Goal: Navigation & Orientation: Find specific page/section

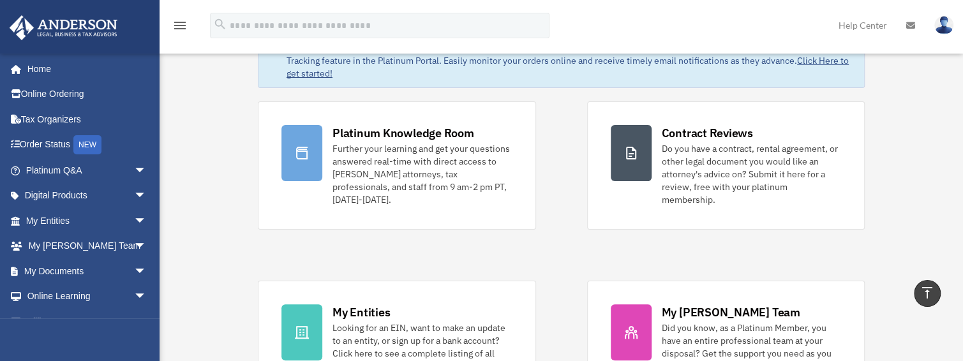
scroll to position [213, 0]
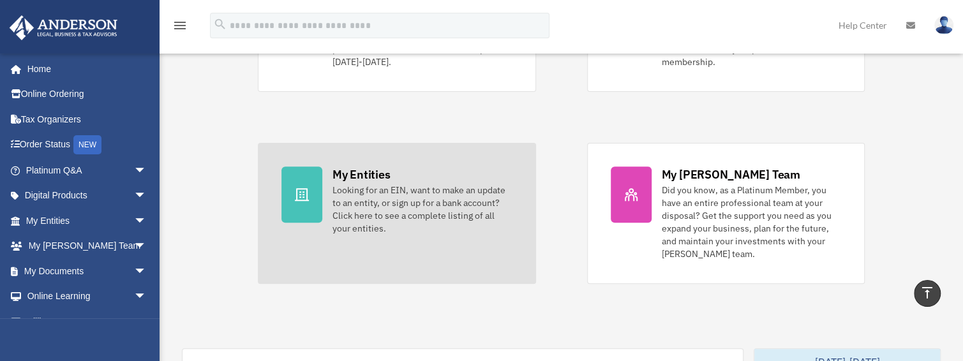
click at [369, 167] on div "My Entities" at bounding box center [361, 175] width 57 height 16
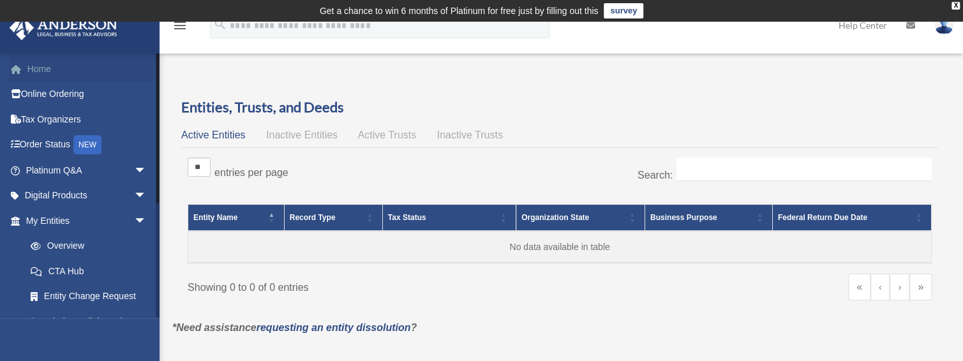
click at [37, 69] on link "Home" at bounding box center [87, 69] width 157 height 26
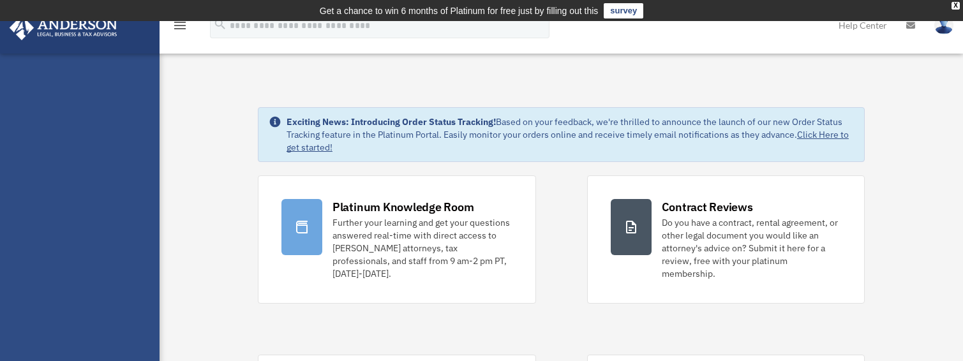
click at [697, 194] on link "Contract Reviews Do you have a contract, rental agreement, or other legal docum…" at bounding box center [726, 240] width 278 height 128
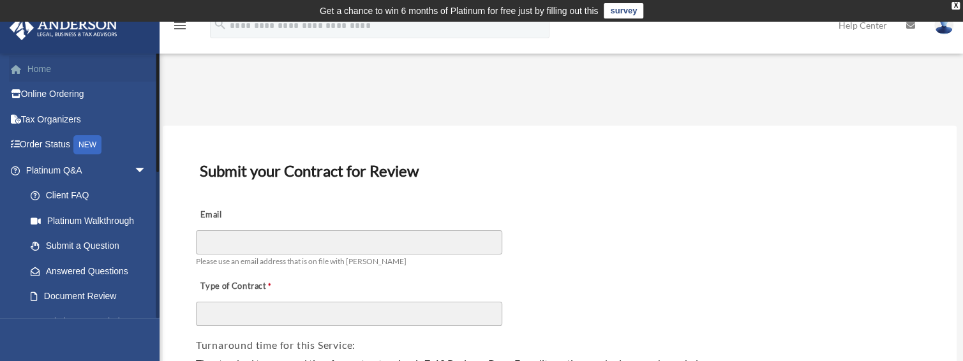
click at [36, 66] on link "Home" at bounding box center [87, 69] width 157 height 26
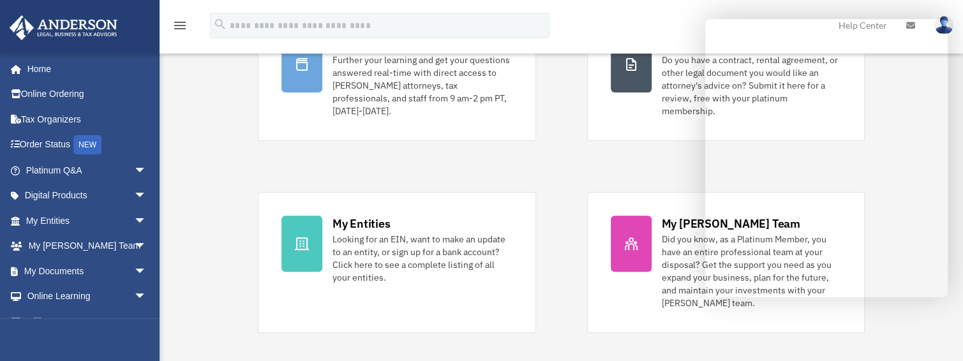
scroll to position [170, 0]
